Goal: Transaction & Acquisition: Purchase product/service

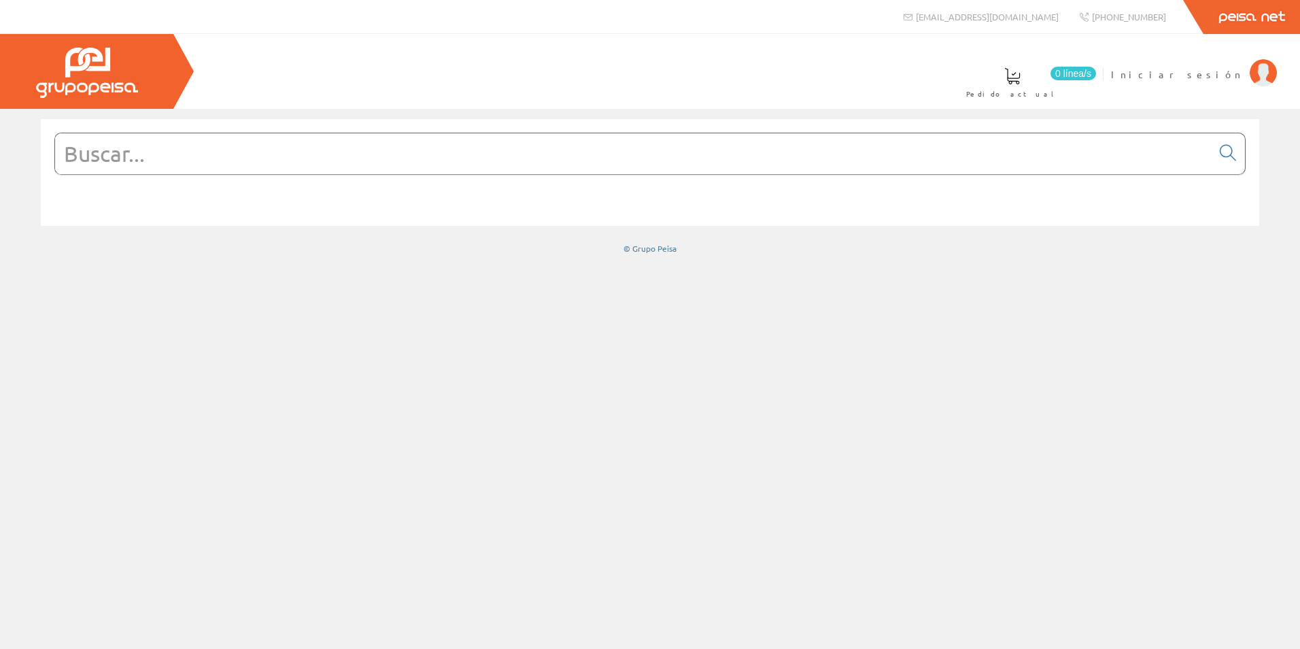
click at [664, 140] on input "text" at bounding box center [633, 153] width 1156 height 41
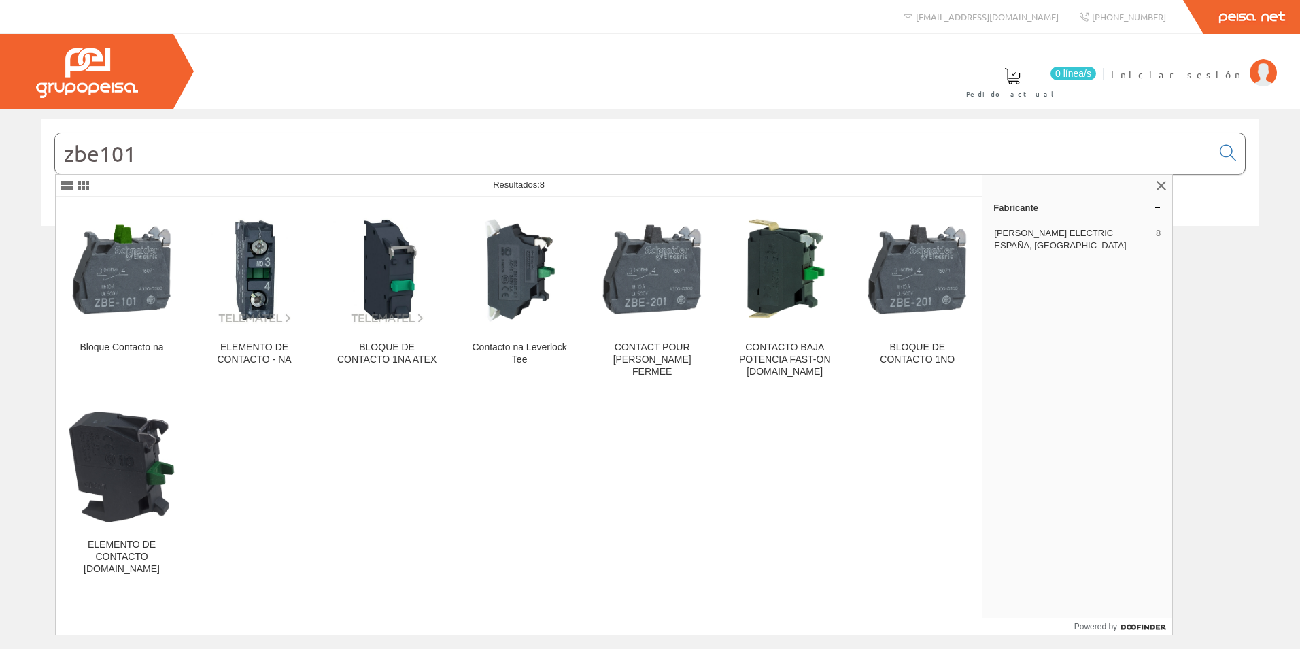
type input "zbe101"
click at [129, 307] on img at bounding box center [122, 269] width 110 height 110
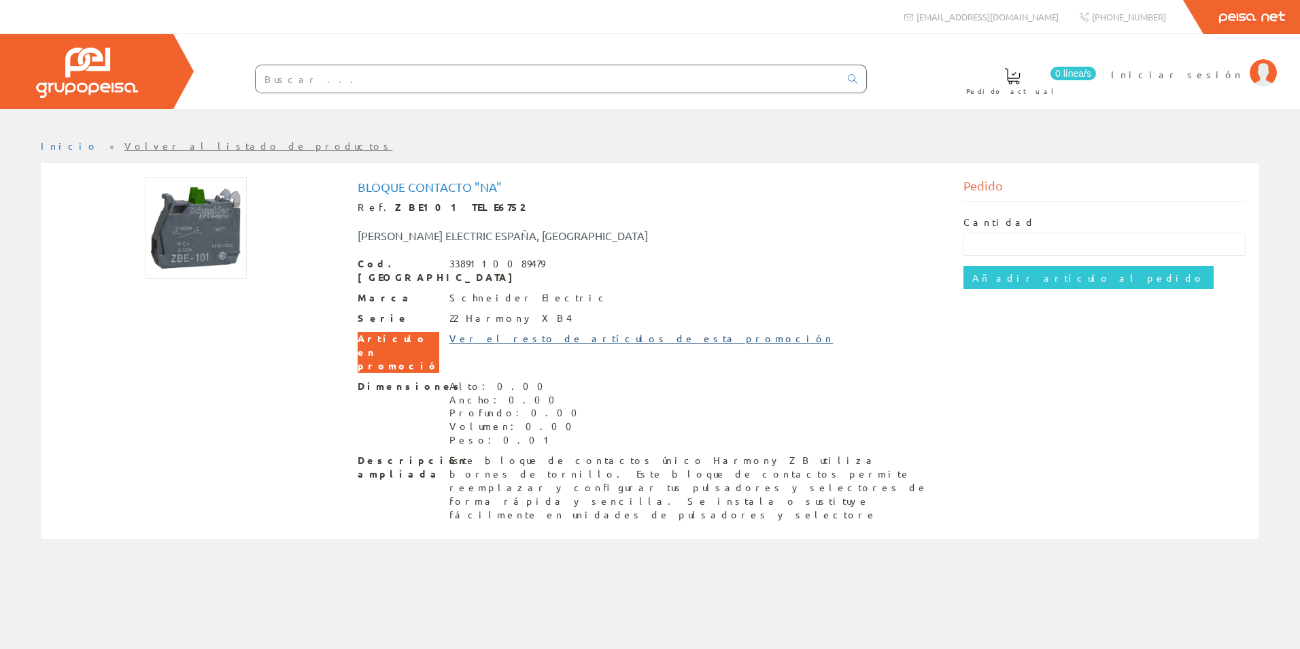
click at [506, 332] on link "Ver el resto de artículos de esta promoción" at bounding box center [641, 338] width 384 height 12
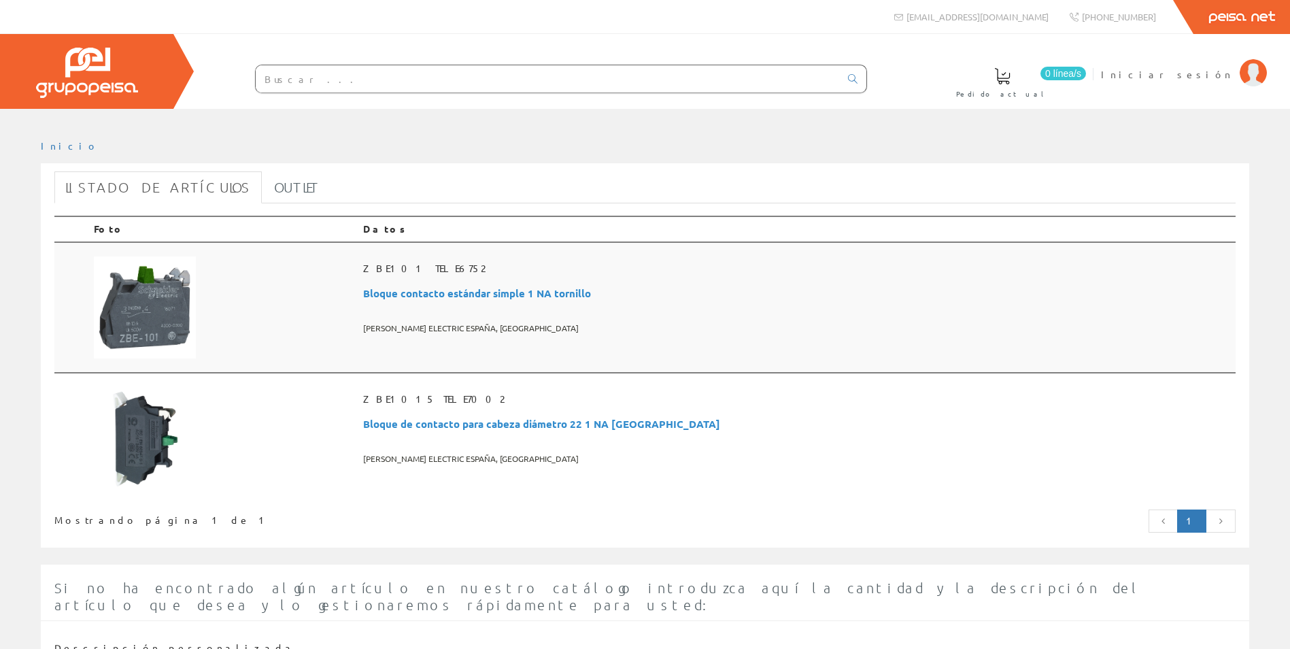
click at [524, 292] on span "Bloque contacto estándar simple 1 NA tornillo" at bounding box center [796, 293] width 867 height 25
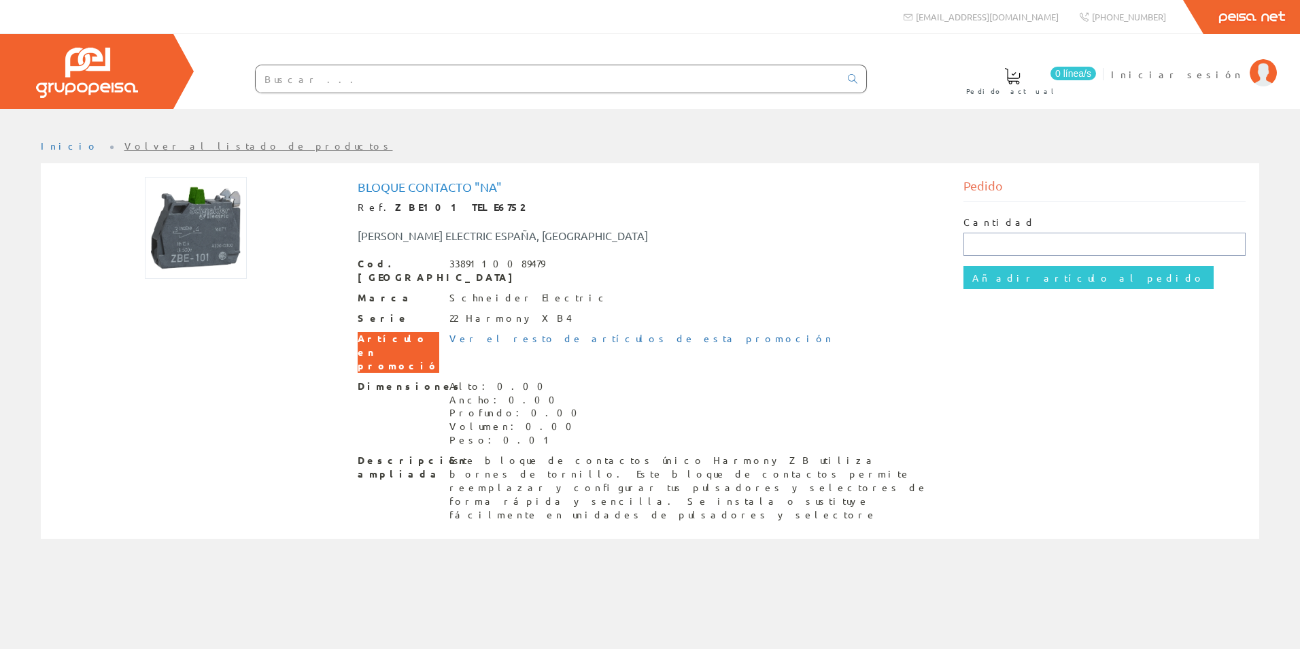
click at [1003, 246] on input "text" at bounding box center [1104, 244] width 283 height 23
type input "200"
click at [1012, 283] on input "Añadir artículo al pedido" at bounding box center [1088, 277] width 250 height 23
